Goal: Transaction & Acquisition: Subscribe to service/newsletter

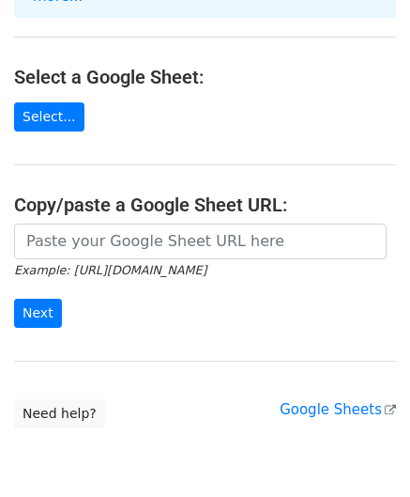
scroll to position [195, 0]
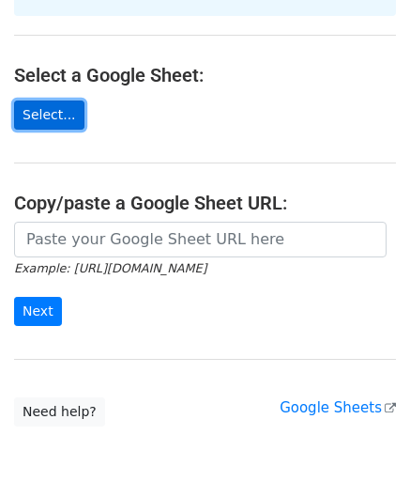
click at [47, 100] on link "Select..." at bounding box center [49, 114] width 70 height 29
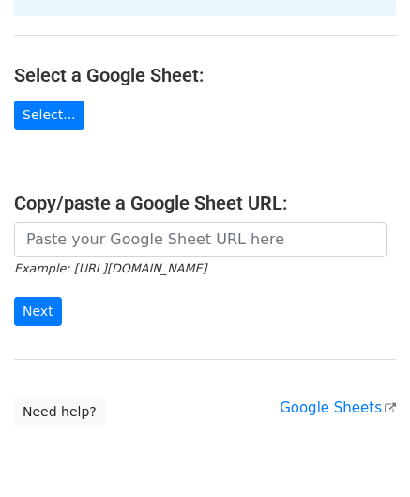
scroll to position [252, 0]
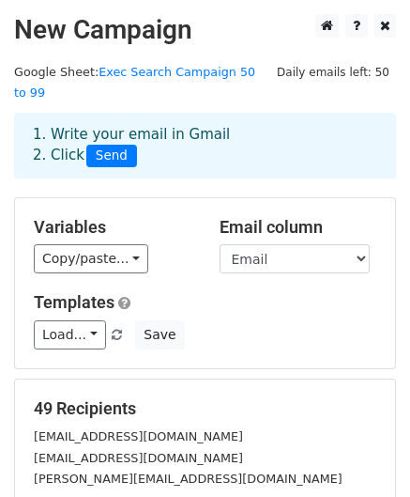
scroll to position [303, 0]
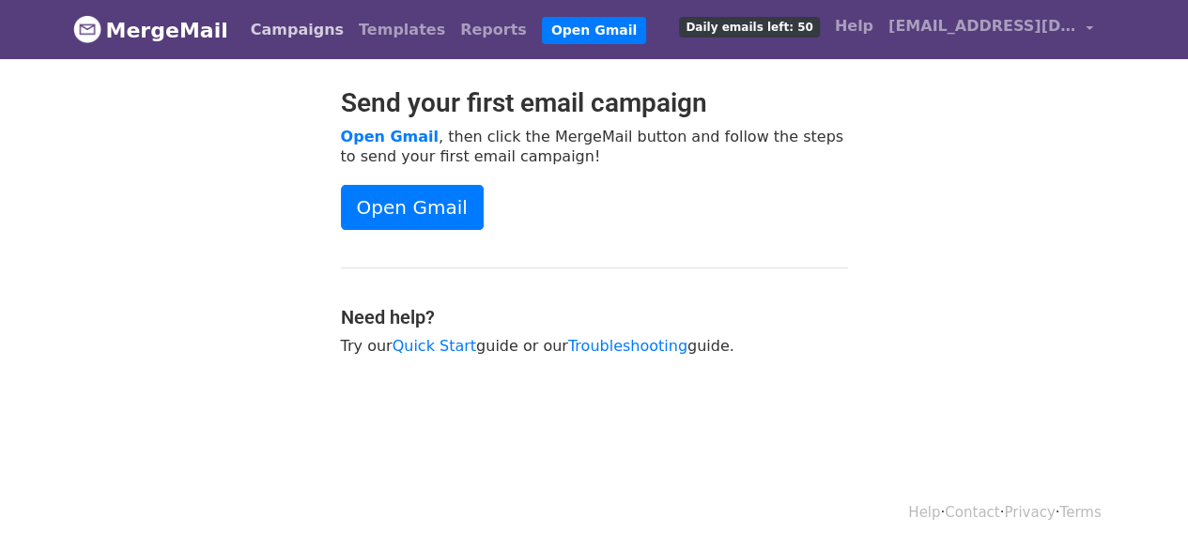
click at [273, 37] on link "Campaigns" at bounding box center [297, 30] width 108 height 38
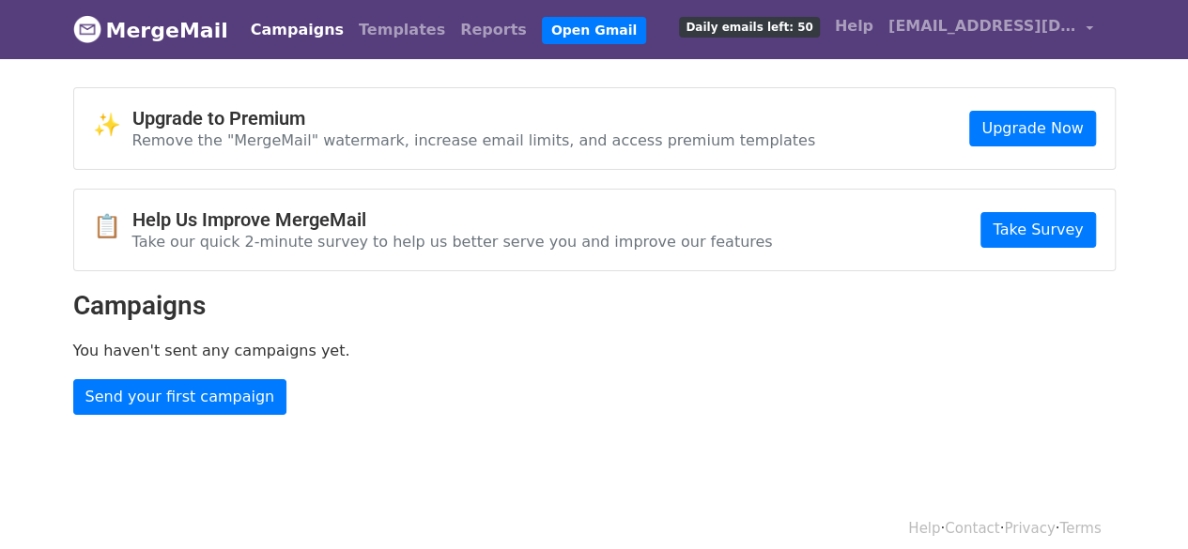
scroll to position [14, 0]
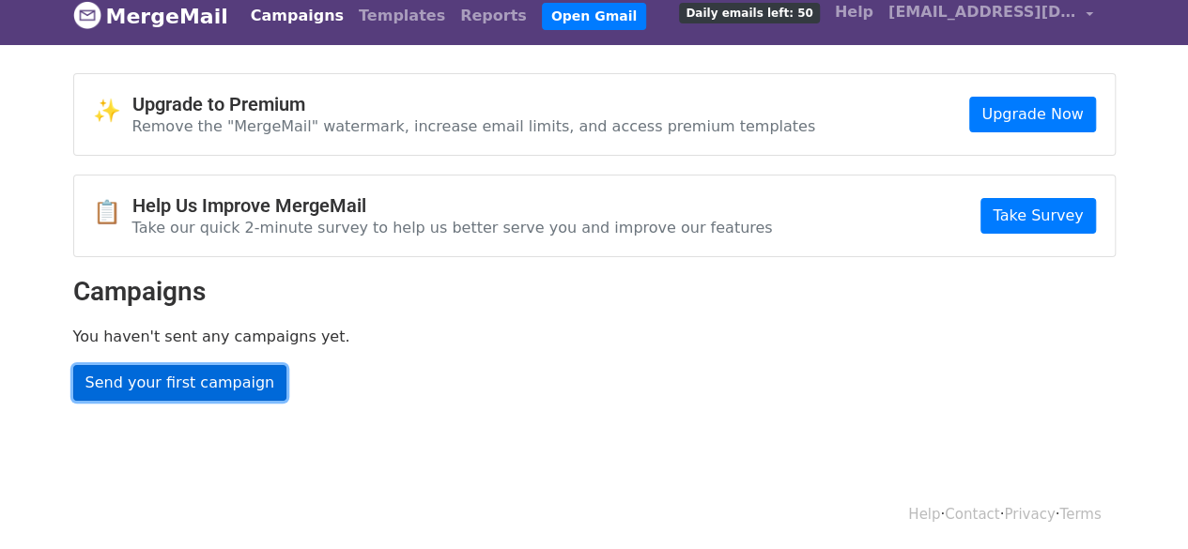
click at [241, 378] on link "Send your first campaign" at bounding box center [180, 383] width 214 height 36
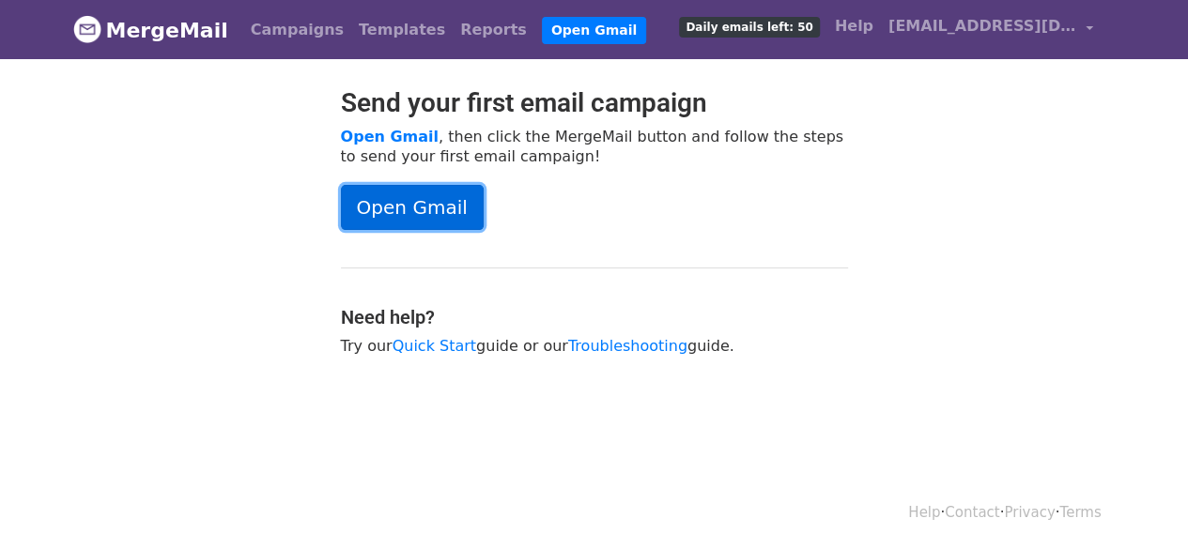
click at [438, 207] on link "Open Gmail" at bounding box center [412, 207] width 143 height 45
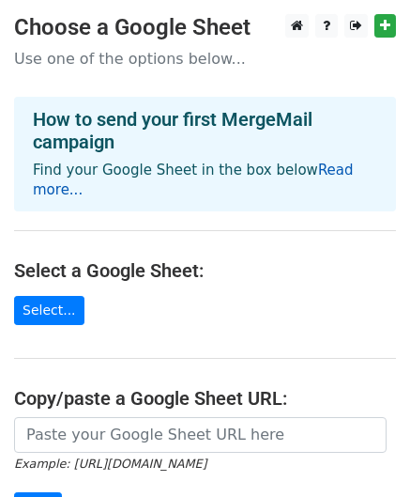
click at [336, 165] on link "Read more..." at bounding box center [193, 179] width 321 height 37
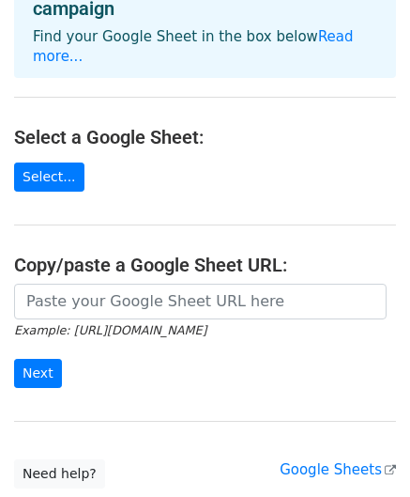
scroll to position [126, 0]
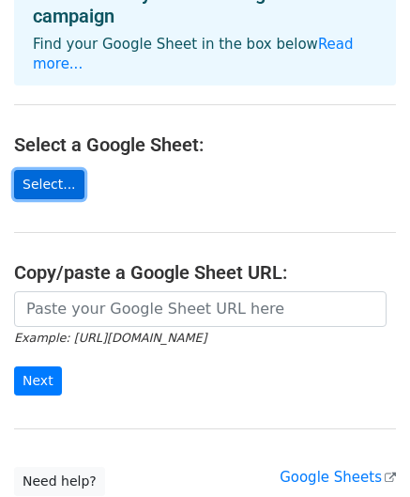
click at [46, 170] on link "Select..." at bounding box center [49, 184] width 70 height 29
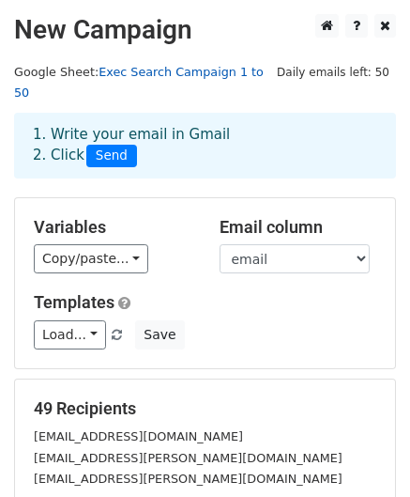
click at [222, 71] on link "Exec Search Campaign 1 to 50" at bounding box center [139, 83] width 250 height 36
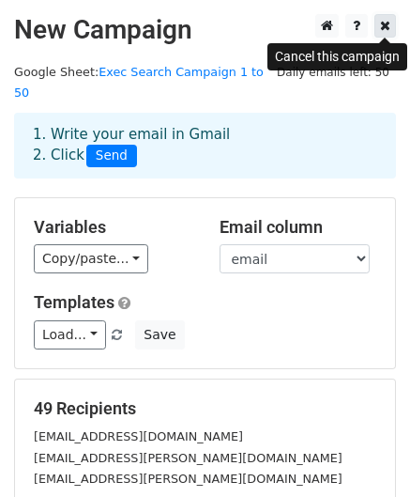
click at [387, 26] on icon at bounding box center [385, 25] width 10 height 13
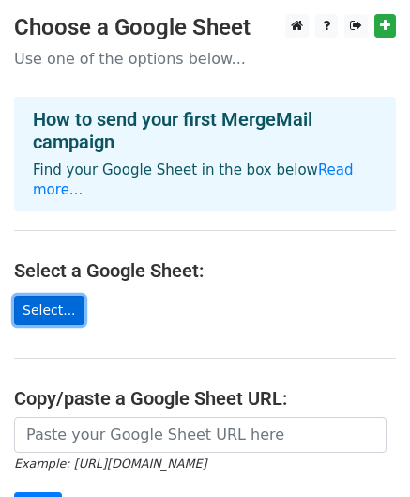
click at [51, 298] on link "Select..." at bounding box center [49, 310] width 70 height 29
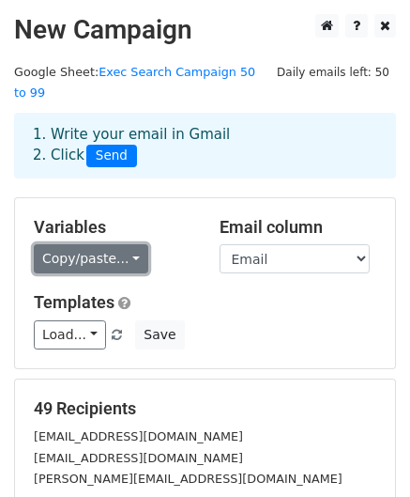
click at [120, 244] on link "Copy/paste..." at bounding box center [91, 258] width 115 height 29
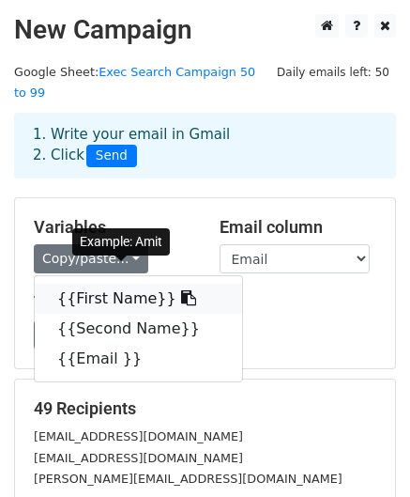
click at [116, 284] on link "{{First Name}}" at bounding box center [138, 299] width 207 height 30
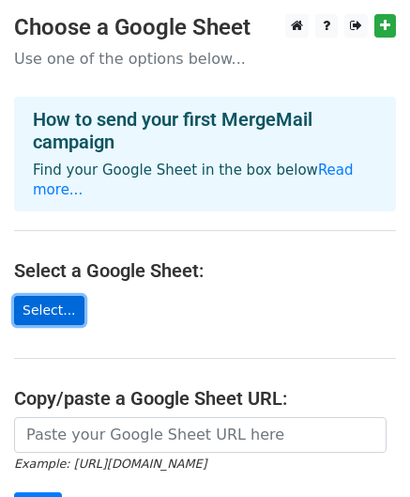
click at [39, 296] on link "Select..." at bounding box center [49, 310] width 70 height 29
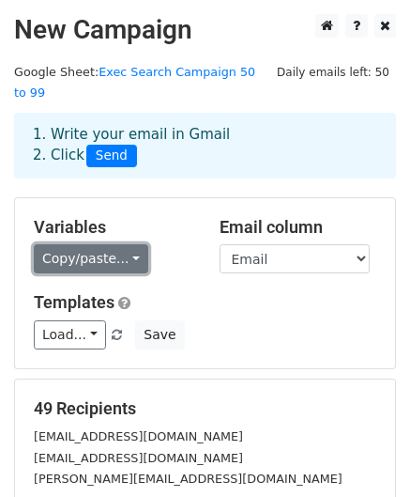
click at [124, 244] on link "Copy/paste..." at bounding box center [91, 258] width 115 height 29
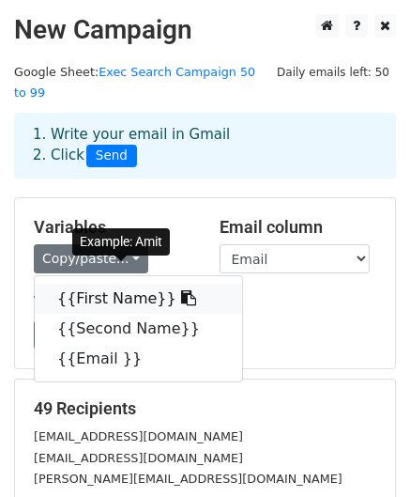
click at [127, 284] on link "{{First Name}}" at bounding box center [138, 299] width 207 height 30
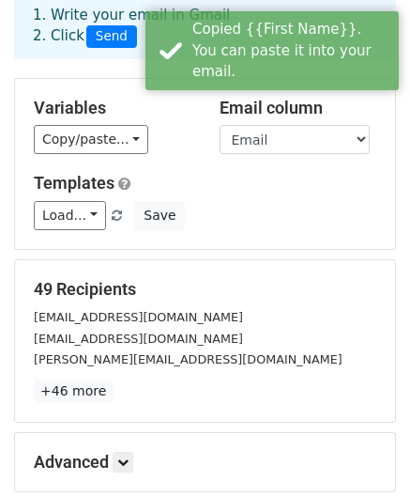
scroll to position [120, 0]
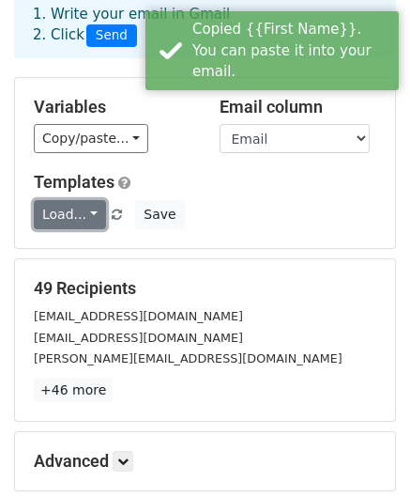
click at [84, 200] on link "Load..." at bounding box center [70, 214] width 72 height 29
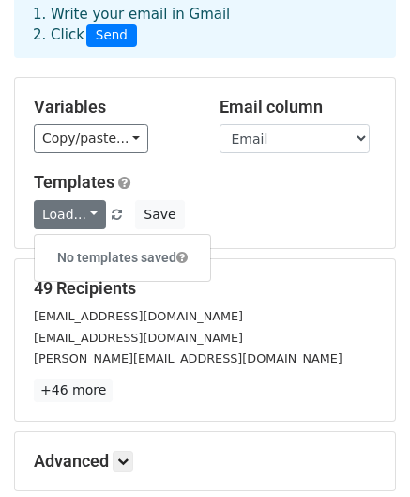
click at [237, 177] on div "Templates Load... No templates saved Save" at bounding box center [205, 200] width 371 height 57
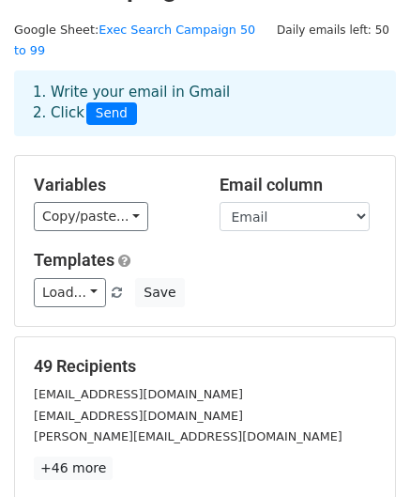
scroll to position [0, 0]
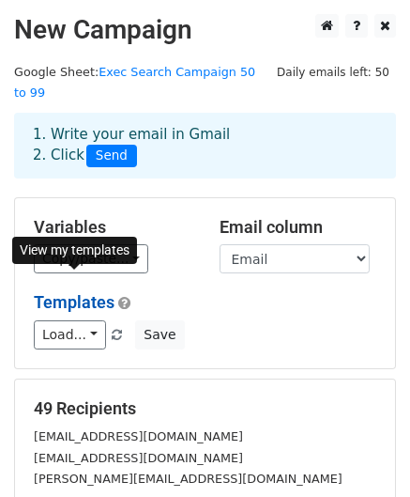
click at [90, 292] on link "Templates" at bounding box center [74, 302] width 81 height 20
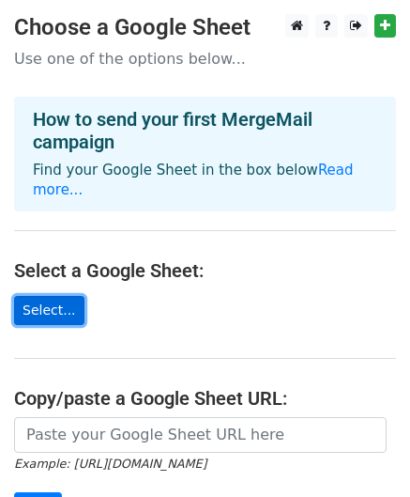
click at [34, 296] on link "Select..." at bounding box center [49, 310] width 70 height 29
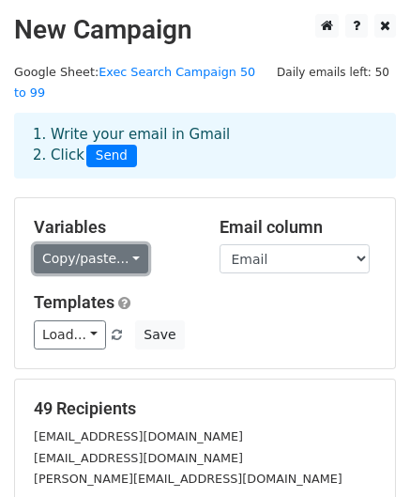
click at [124, 244] on link "Copy/paste..." at bounding box center [91, 258] width 115 height 29
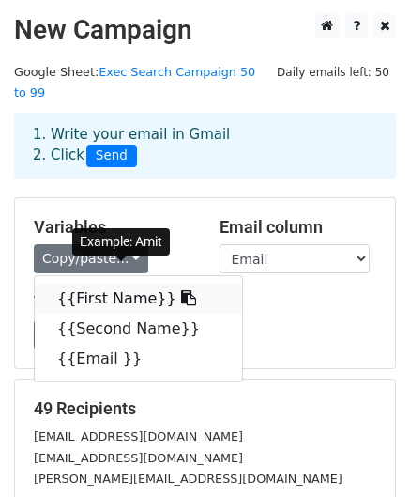
click at [122, 284] on link "{{First Name}}" at bounding box center [138, 299] width 207 height 30
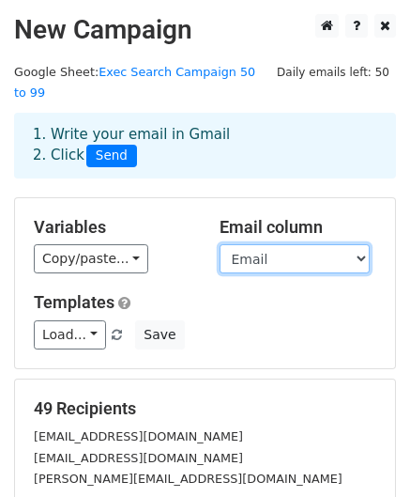
click at [356, 244] on select "First Name Second Name Email" at bounding box center [295, 258] width 150 height 29
click at [220, 244] on select "First Name Second Name Email" at bounding box center [295, 258] width 150 height 29
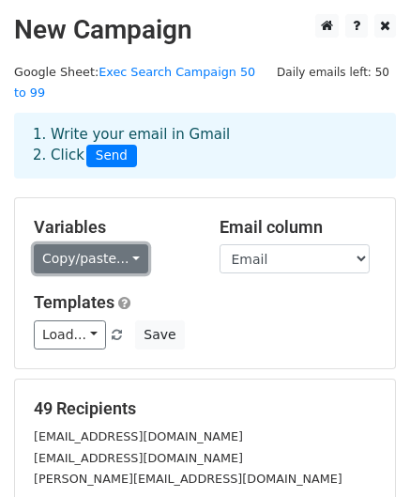
click at [126, 244] on link "Copy/paste..." at bounding box center [91, 258] width 115 height 29
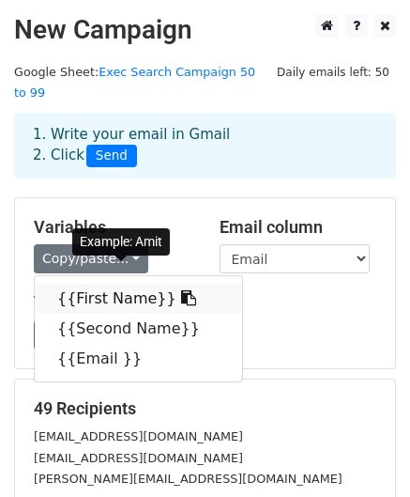
click at [120, 284] on link "{{First Name}}" at bounding box center [138, 299] width 207 height 30
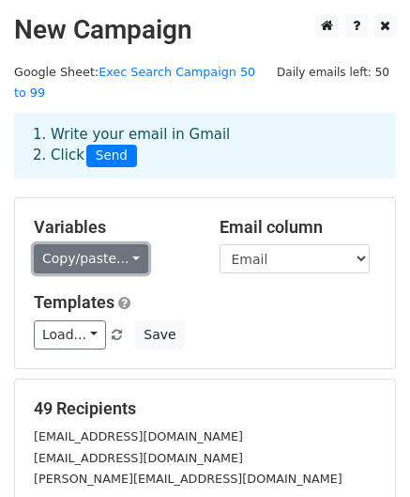
click at [130, 244] on link "Copy/paste..." at bounding box center [91, 258] width 115 height 29
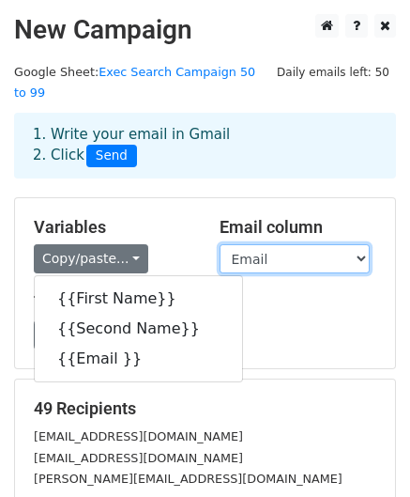
click at [368, 244] on select "First Name Second Name Email" at bounding box center [295, 258] width 150 height 29
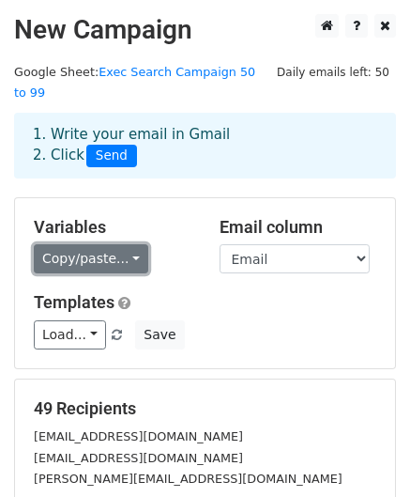
click at [130, 244] on link "Copy/paste..." at bounding box center [91, 258] width 115 height 29
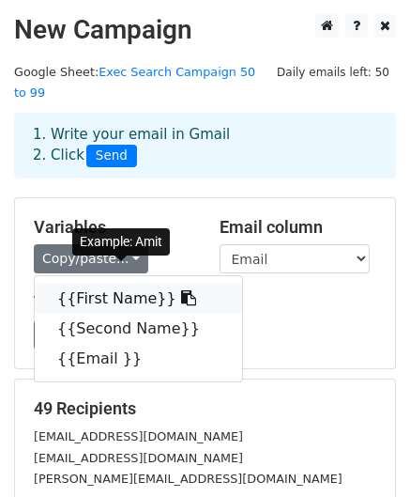
click at [124, 284] on link "{{First Name}}" at bounding box center [138, 299] width 207 height 30
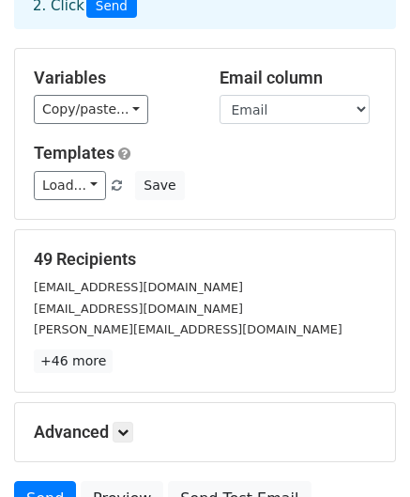
scroll to position [150, 0]
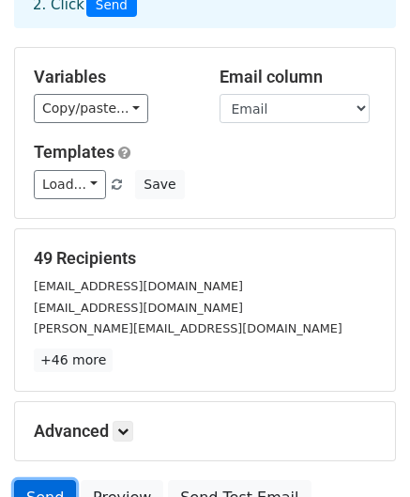
click at [53, 480] on link "Send" at bounding box center [45, 498] width 62 height 36
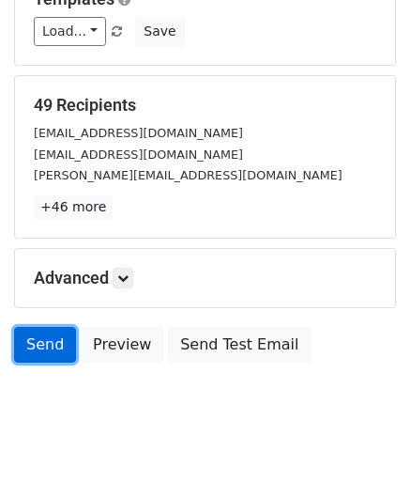
click at [45, 327] on link "Send" at bounding box center [45, 345] width 62 height 36
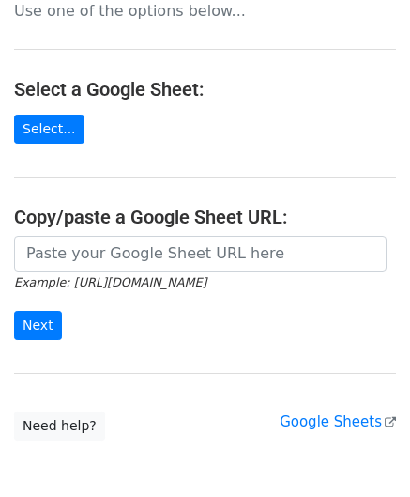
scroll to position [49, 0]
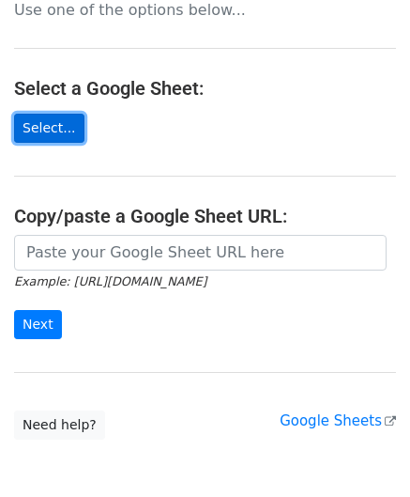
click at [56, 127] on link "Select..." at bounding box center [49, 128] width 70 height 29
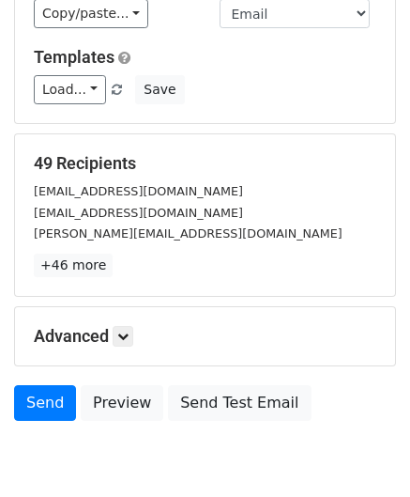
scroll to position [246, 0]
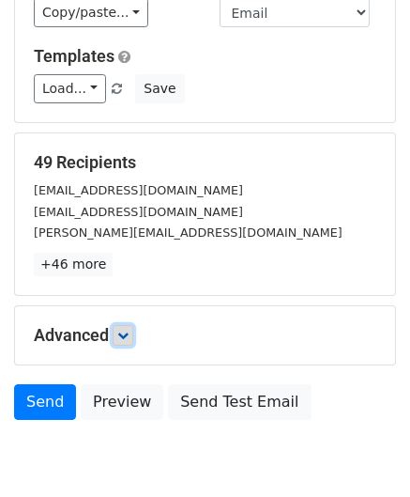
click at [120, 330] on icon at bounding box center [122, 335] width 11 height 11
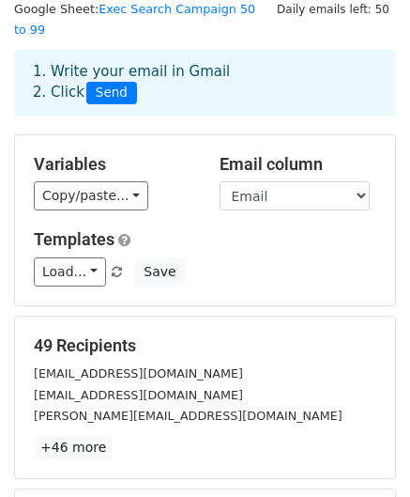
scroll to position [62, 0]
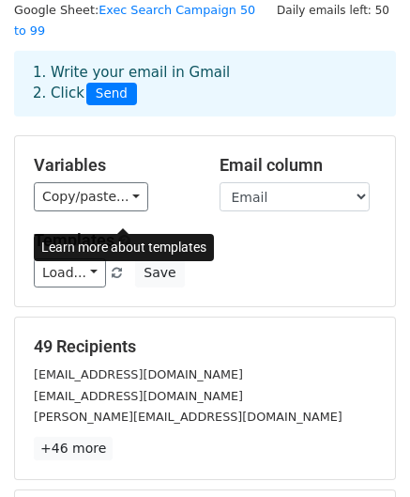
click at [121, 234] on span at bounding box center [124, 241] width 12 height 14
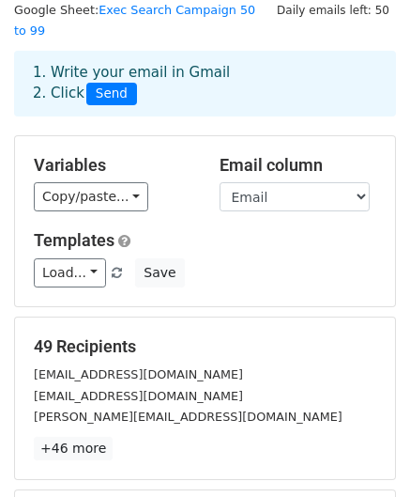
click at [255, 230] on h5 "Templates" at bounding box center [205, 240] width 343 height 21
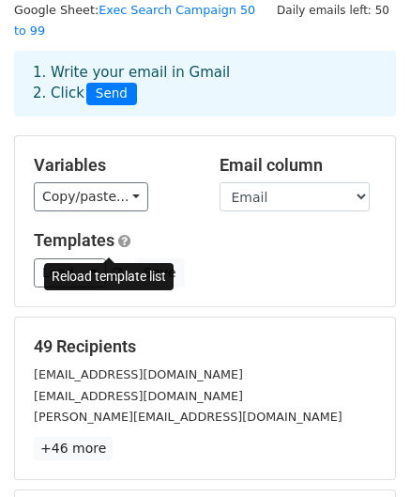
click at [112, 268] on span at bounding box center [117, 274] width 10 height 12
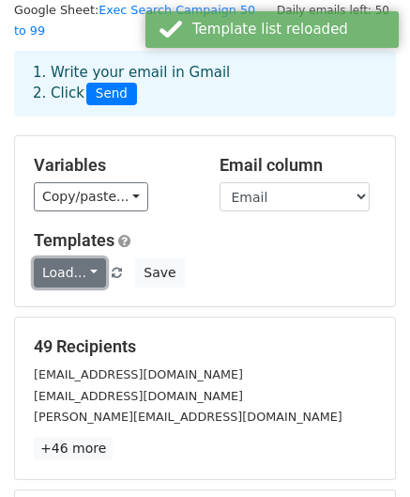
click at [60, 258] on link "Load..." at bounding box center [70, 272] width 72 height 29
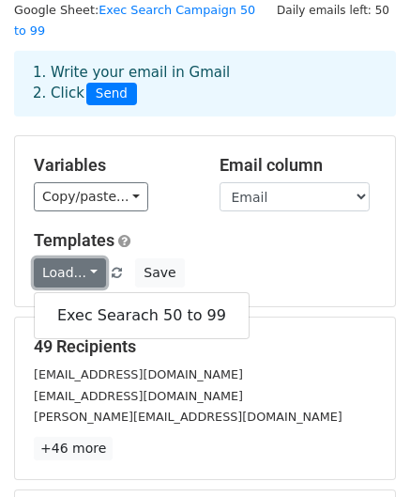
click at [89, 258] on link "Load..." at bounding box center [70, 272] width 72 height 29
click at [104, 300] on link "Exec Searach 50 to 99" at bounding box center [142, 315] width 214 height 30
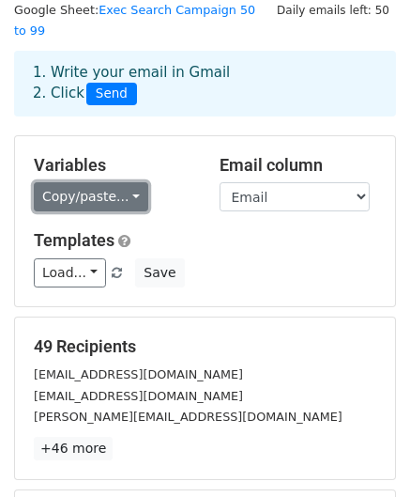
click at [124, 182] on link "Copy/paste..." at bounding box center [91, 196] width 115 height 29
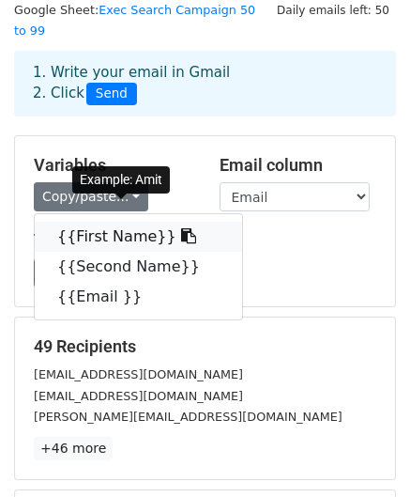
click at [128, 222] on link "{{First Name}}" at bounding box center [138, 237] width 207 height 30
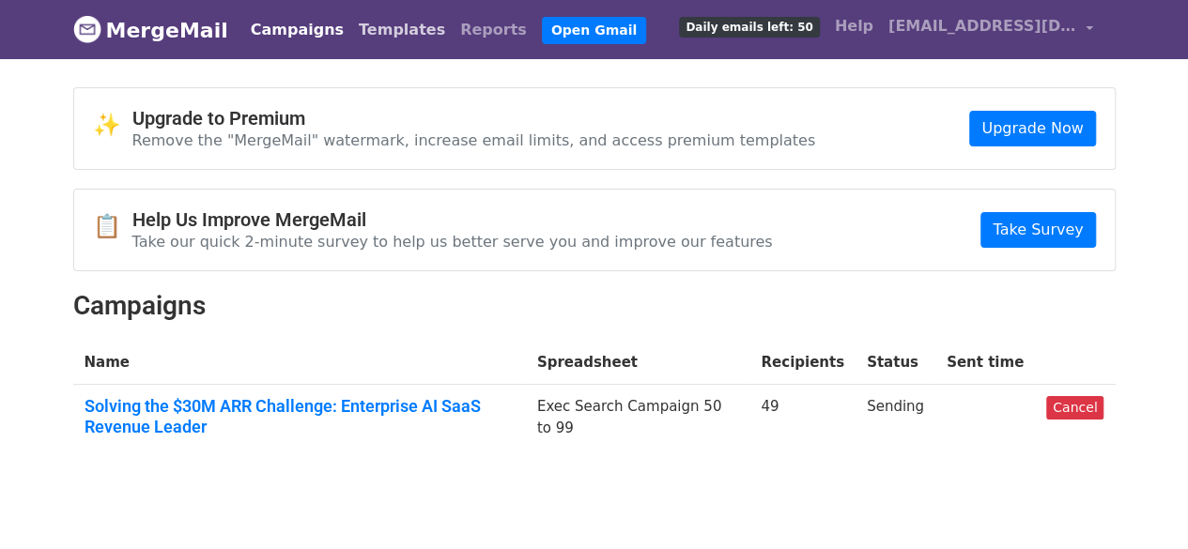
click at [357, 35] on link "Templates" at bounding box center [401, 30] width 101 height 38
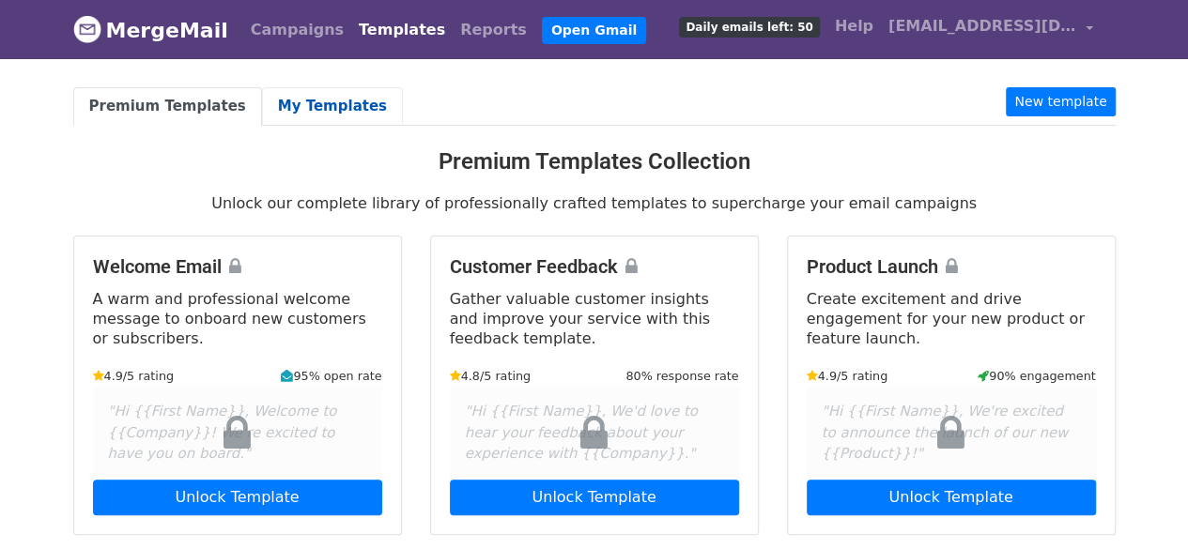
click at [318, 99] on link "My Templates" at bounding box center [332, 106] width 141 height 38
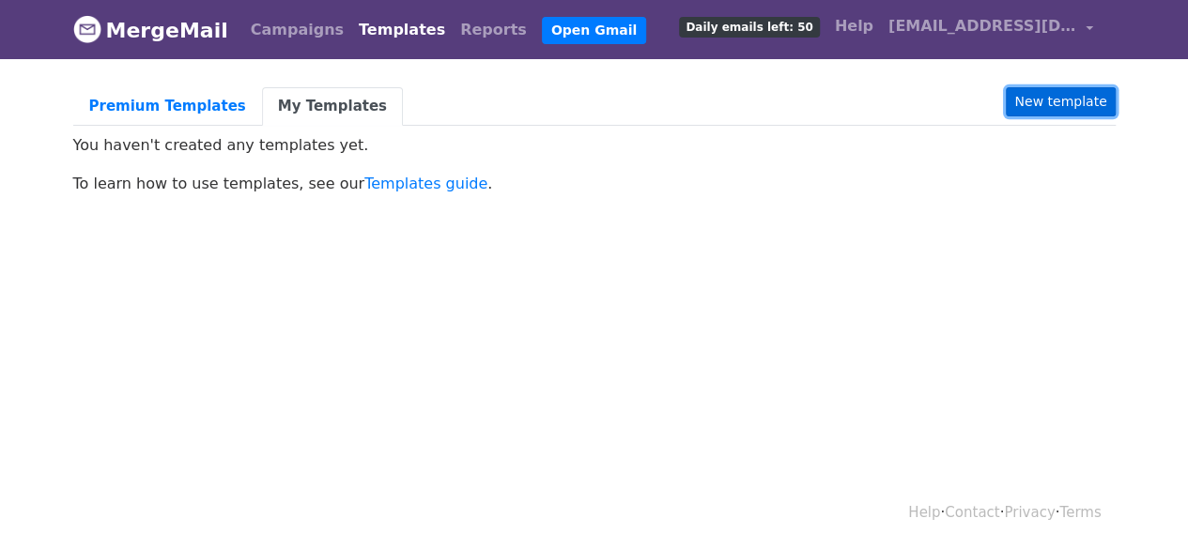
click at [1058, 101] on link "New template" at bounding box center [1060, 101] width 109 height 29
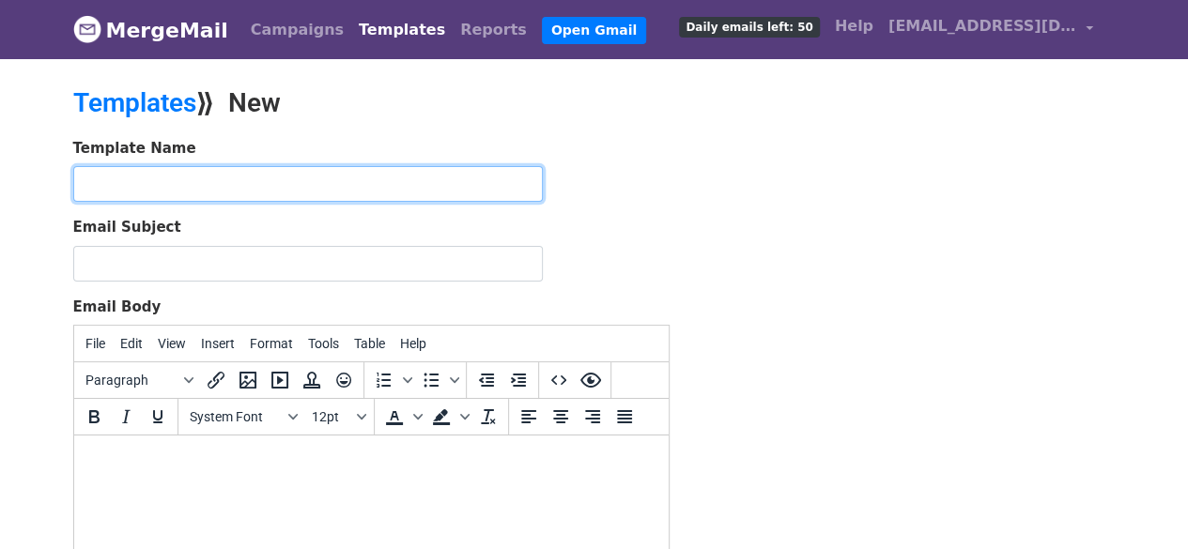
click at [327, 180] on input "text" at bounding box center [307, 184] width 469 height 36
type input "C"
type input "Exec Searach 50 to 99"
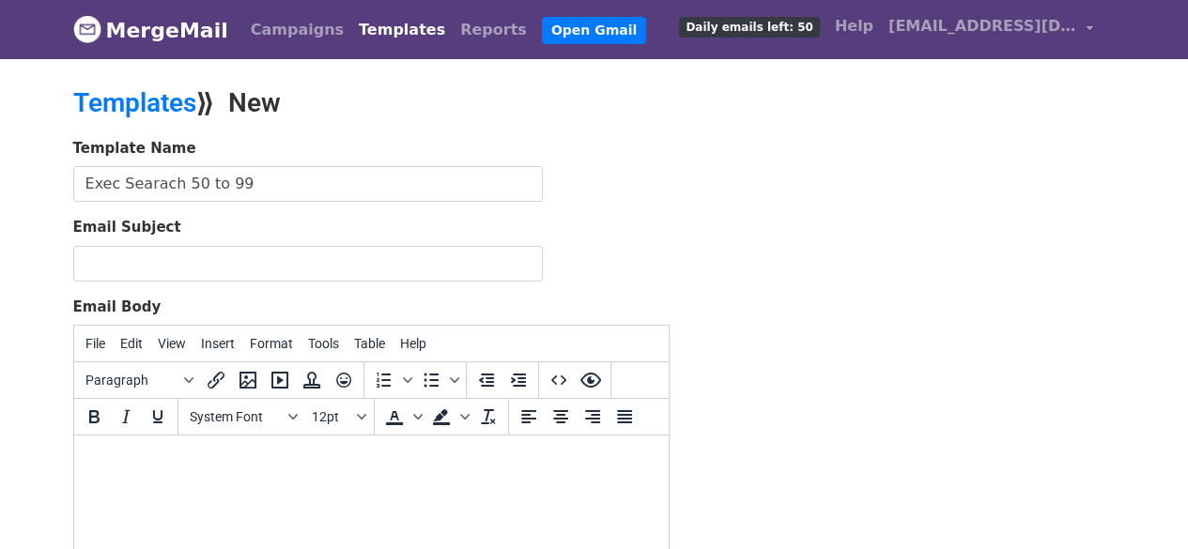
click at [441, 456] on body at bounding box center [370, 461] width 564 height 21
paste body
click at [305, 452] on body at bounding box center [370, 461] width 564 height 21
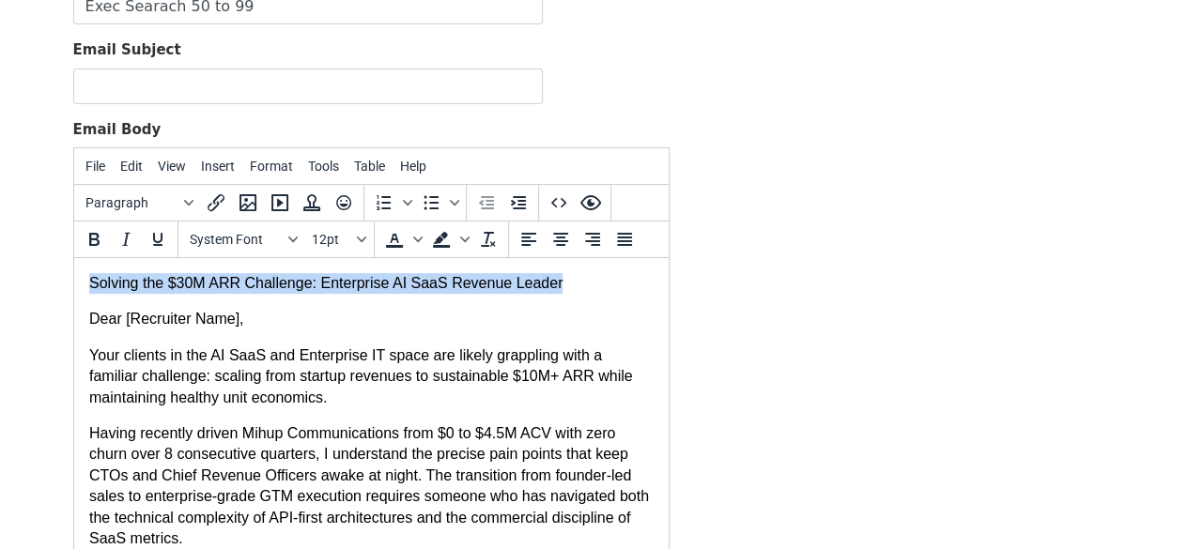
drag, startPoint x: 558, startPoint y: 284, endPoint x: 73, endPoint y: 539, distance: 547.2
click at [73, 284] on html "Solving the $30M ARR Challenge: Enterprise AI SaaS Revenue Leader Dear [Recruit…" at bounding box center [370, 536] width 594 height 556
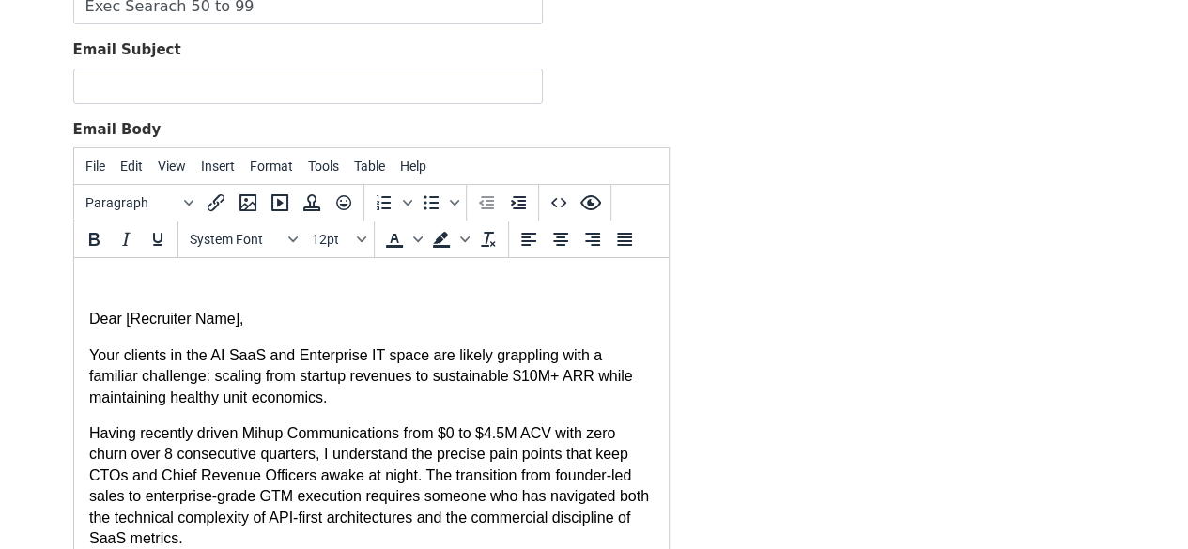
click at [88, 318] on span "Dear [Recruiter Name]," at bounding box center [165, 319] width 155 height 16
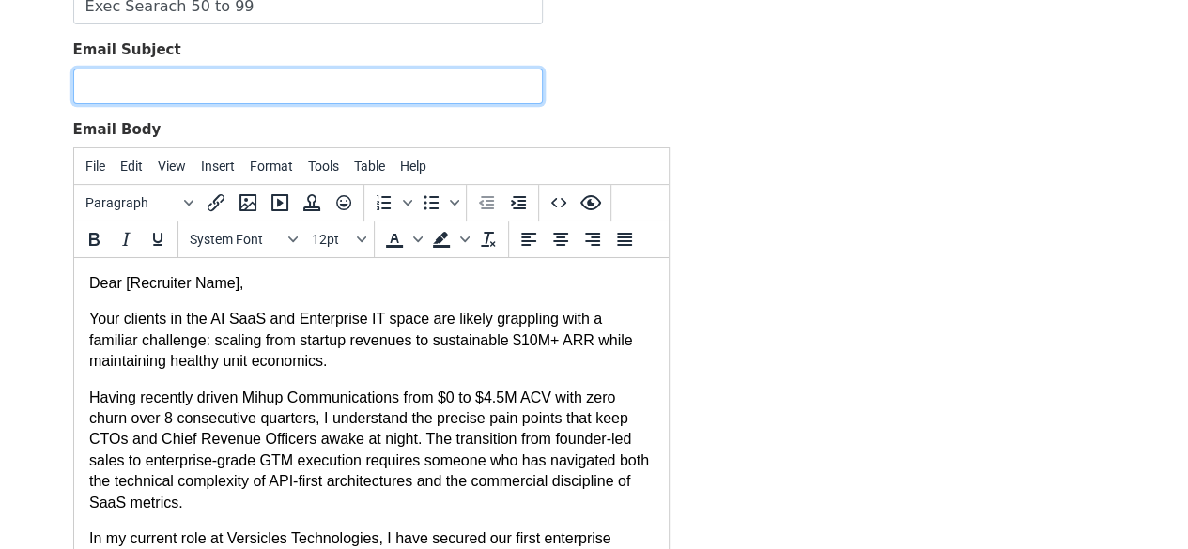
click at [267, 81] on input "Email Subject" at bounding box center [307, 87] width 469 height 36
paste input "Solving the $30M ARR Challenge: Enterprise AI SaaS Revenue Leader"
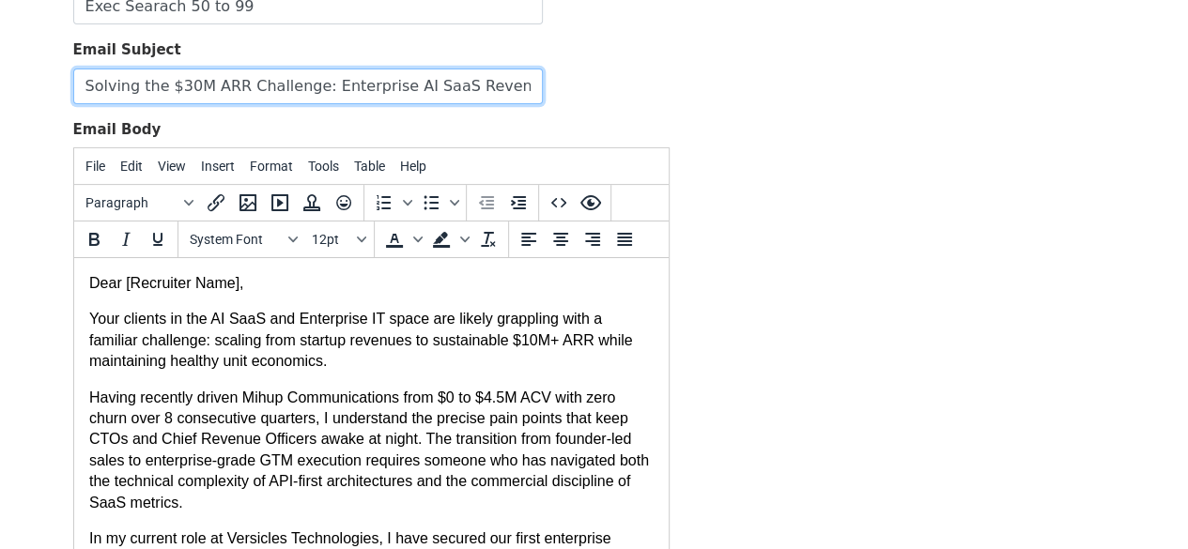
scroll to position [0, 8]
type input "Solving the $30M ARR Challenge: Enterprise AI SaaS Revenue Leader"
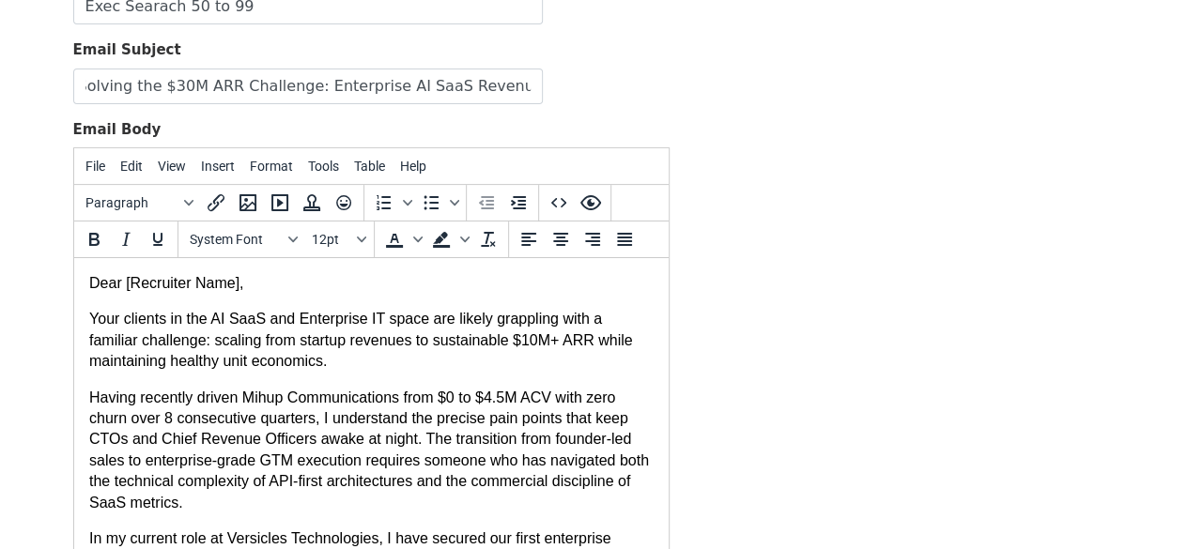
scroll to position [0, 0]
click at [234, 283] on p "Dear [Recruiter Name]," at bounding box center [370, 283] width 564 height 21
click at [139, 284] on p "Dear {{ First Name}}," at bounding box center [370, 283] width 564 height 21
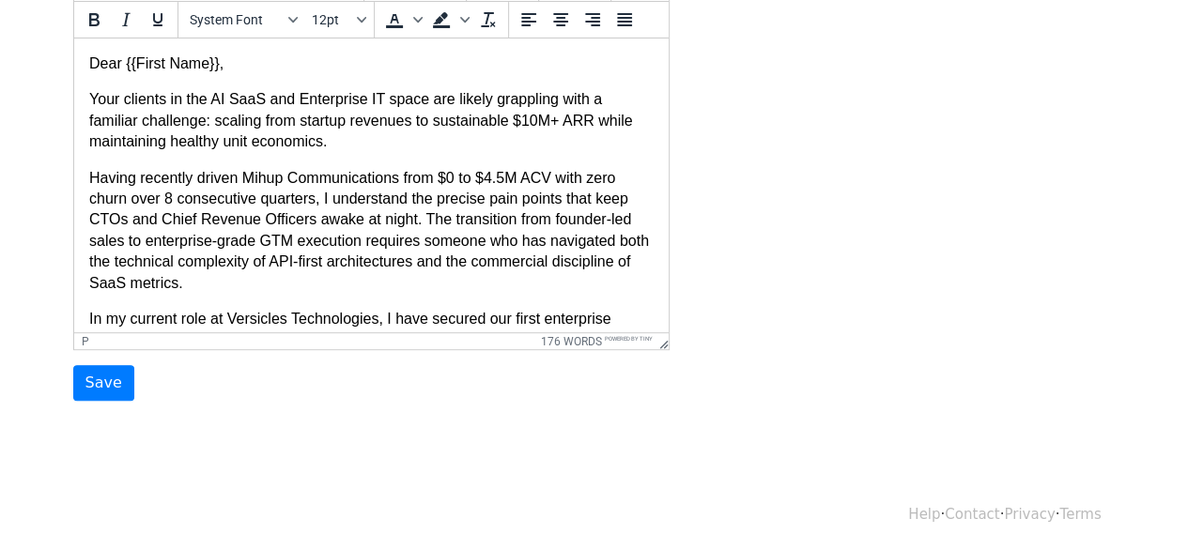
scroll to position [203, 0]
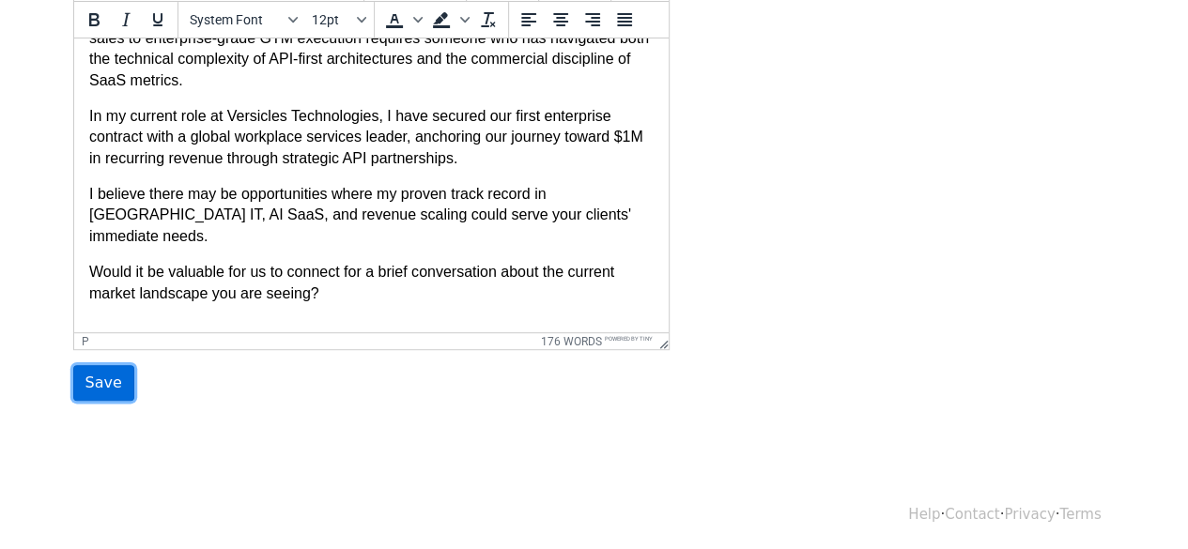
click at [96, 384] on input "Save" at bounding box center [103, 383] width 61 height 36
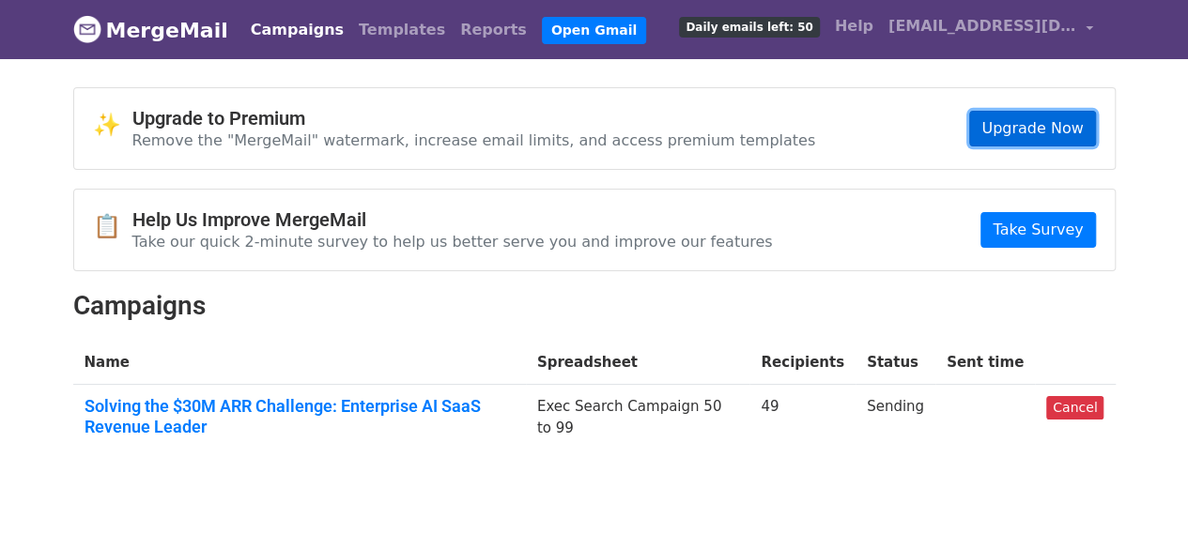
click at [1018, 124] on link "Upgrade Now" at bounding box center [1032, 129] width 126 height 36
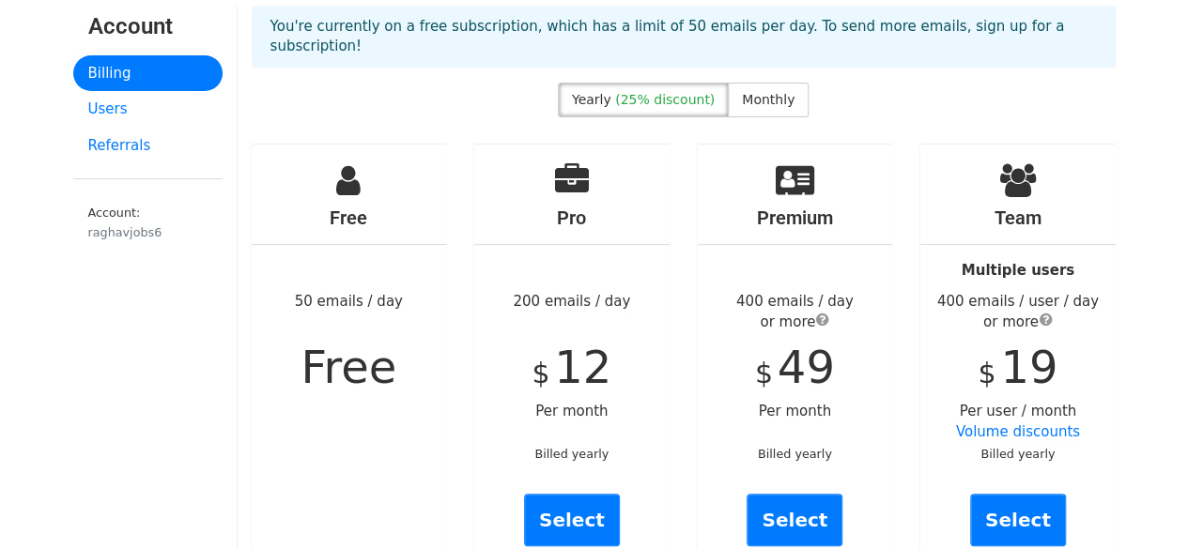
scroll to position [129, 0]
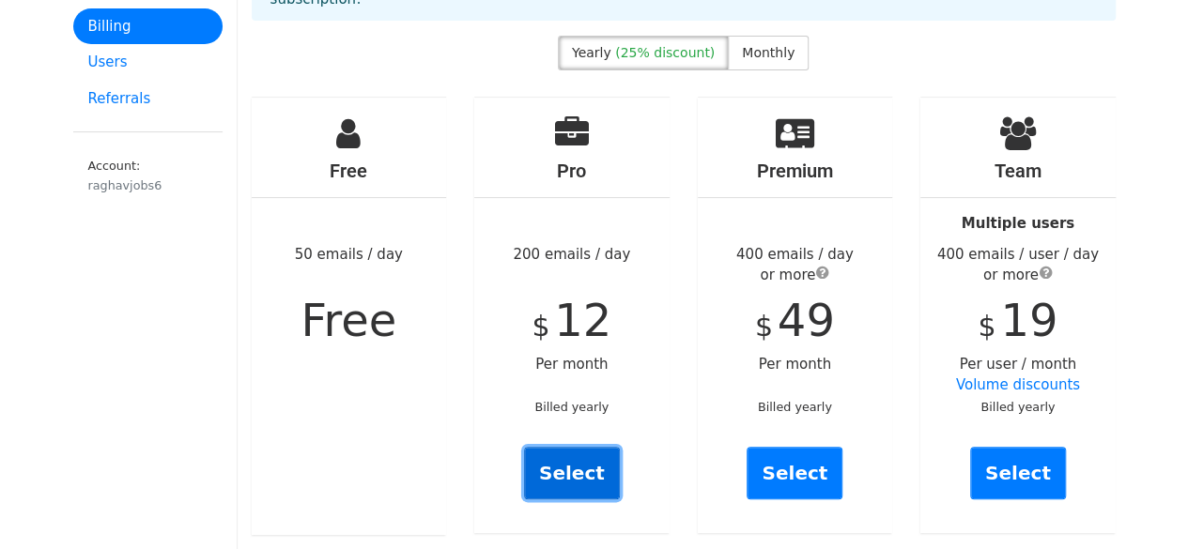
click at [582, 448] on link "Select" at bounding box center [572, 473] width 96 height 53
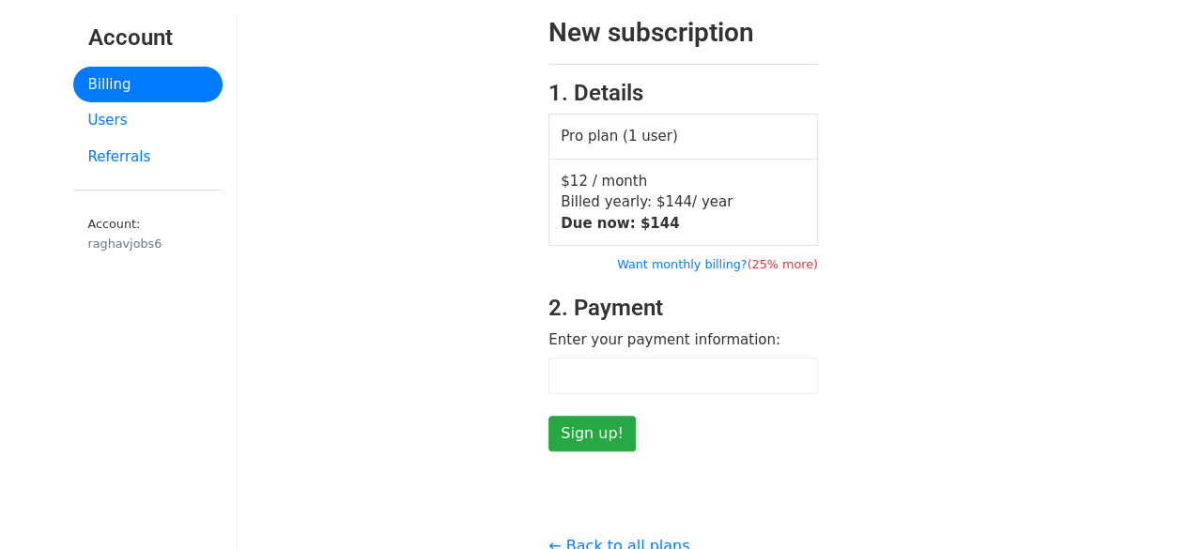
scroll to position [69, 0]
click at [719, 260] on link "Want monthly billing? (25% more)" at bounding box center [717, 265] width 201 height 14
